Goal: Task Accomplishment & Management: Manage account settings

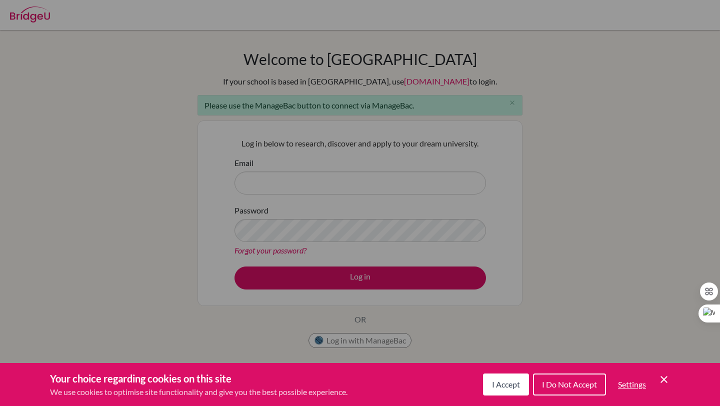
click at [408, 193] on div "Cookie Preferences" at bounding box center [360, 203] width 720 height 406
click at [526, 383] on button "I Accept" at bounding box center [506, 385] width 46 height 22
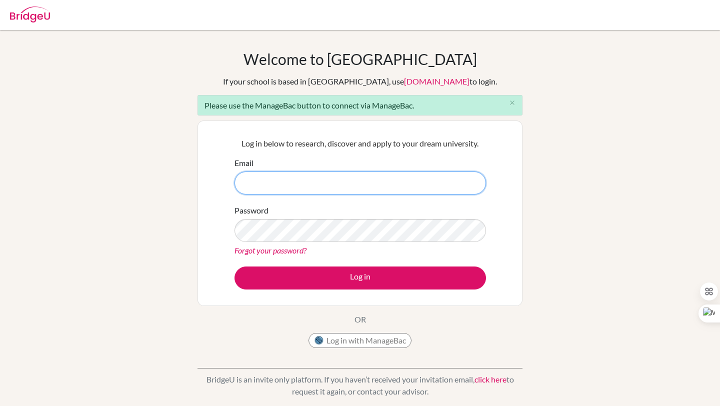
click at [355, 175] on input "Email" at bounding box center [361, 183] width 252 height 23
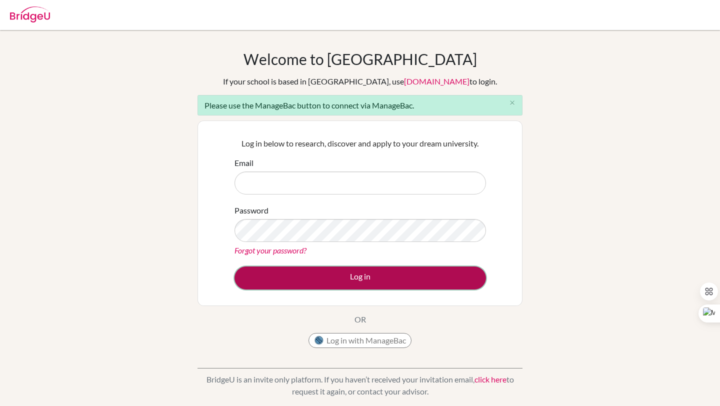
click at [377, 274] on button "Log in" at bounding box center [361, 278] width 252 height 23
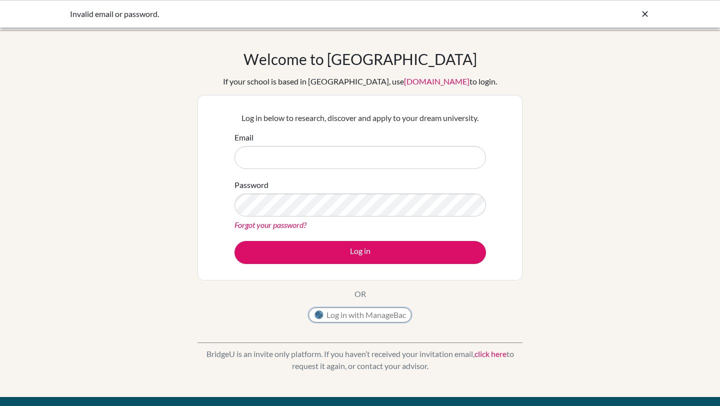
click at [374, 312] on button "Log in with ManageBac" at bounding box center [360, 315] width 103 height 15
